Goal: Task Accomplishment & Management: Manage account settings

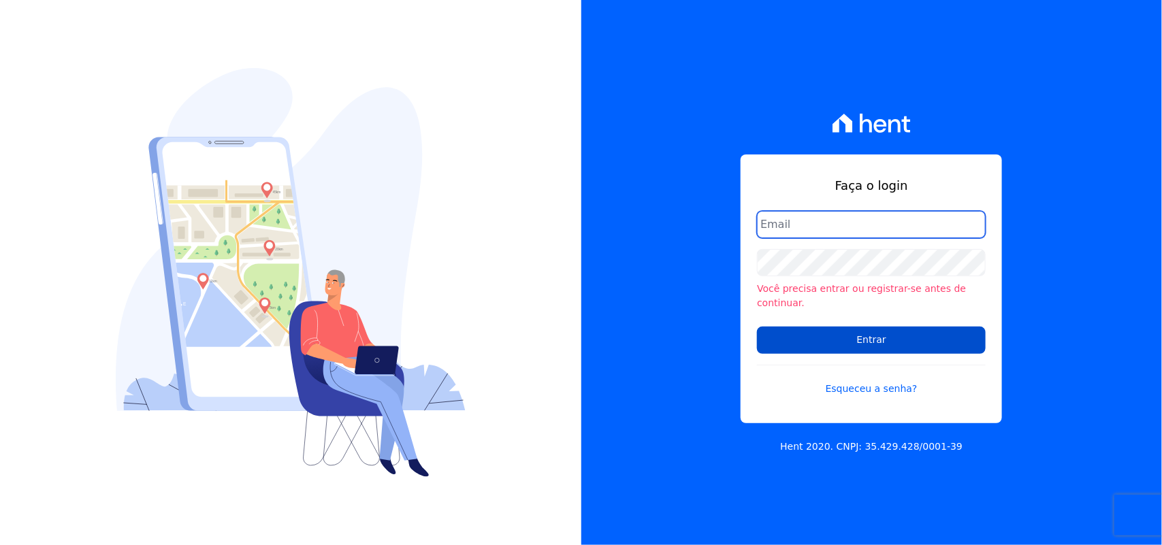
type input "[PERSON_NAME][EMAIL_ADDRESS][PERSON_NAME][DOMAIN_NAME]"
click at [873, 327] on input "Entrar" at bounding box center [871, 340] width 229 height 27
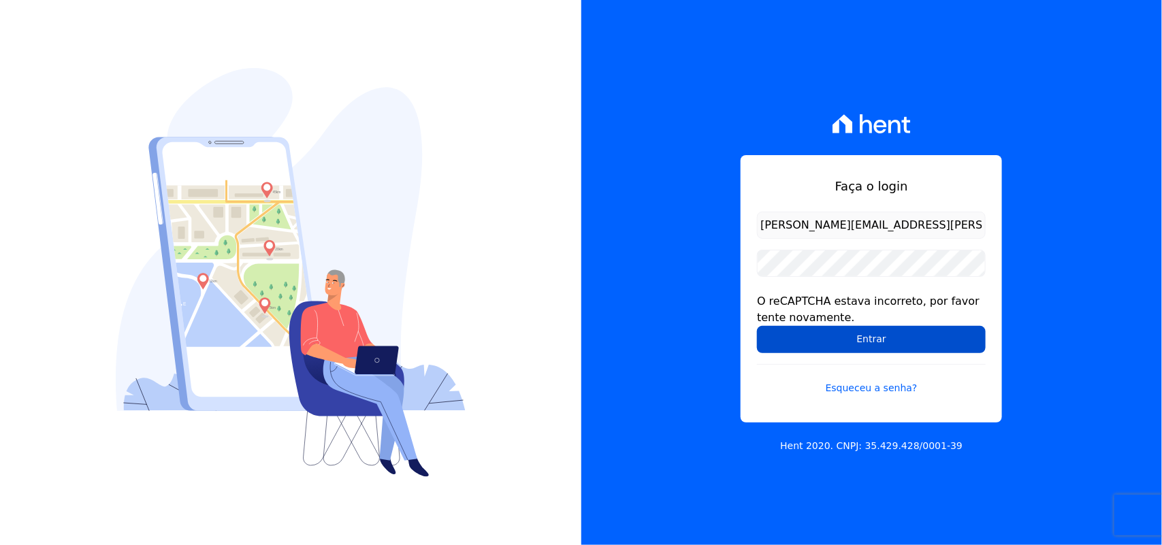
click at [884, 344] on input "Entrar" at bounding box center [871, 339] width 229 height 27
